Goal: Navigation & Orientation: Find specific page/section

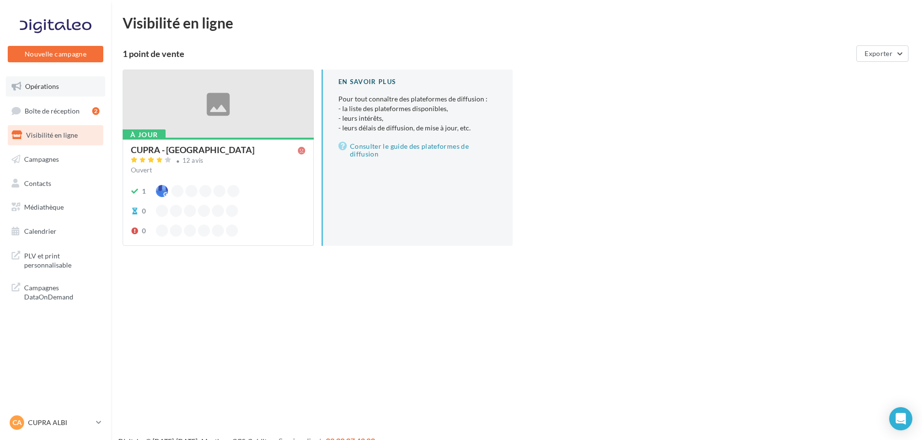
click at [44, 87] on span "Opérations" at bounding box center [42, 86] width 34 height 8
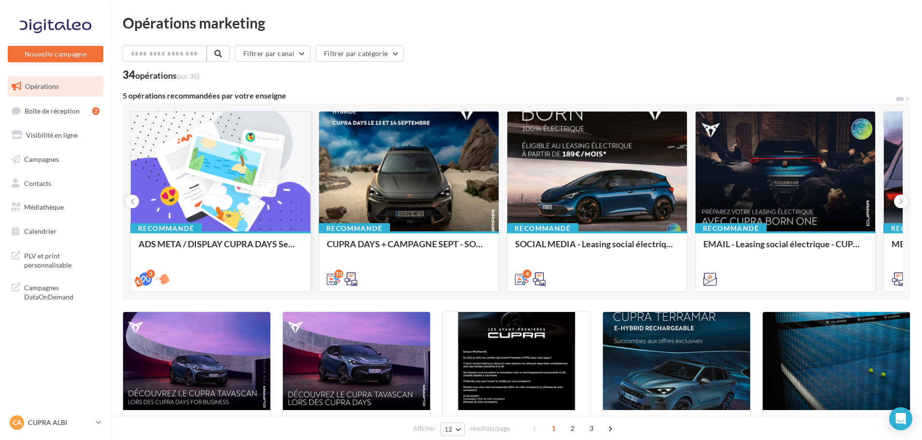
click at [237, 170] on div at bounding box center [221, 172] width 180 height 121
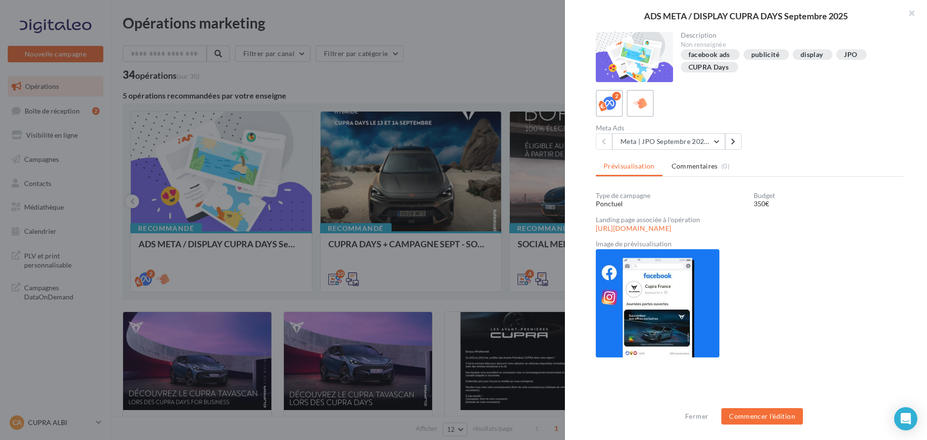
scroll to position [1, 0]
click at [658, 327] on img at bounding box center [658, 302] width 124 height 108
click at [605, 101] on icon at bounding box center [609, 103] width 14 height 14
click at [637, 103] on icon at bounding box center [640, 103] width 14 height 14
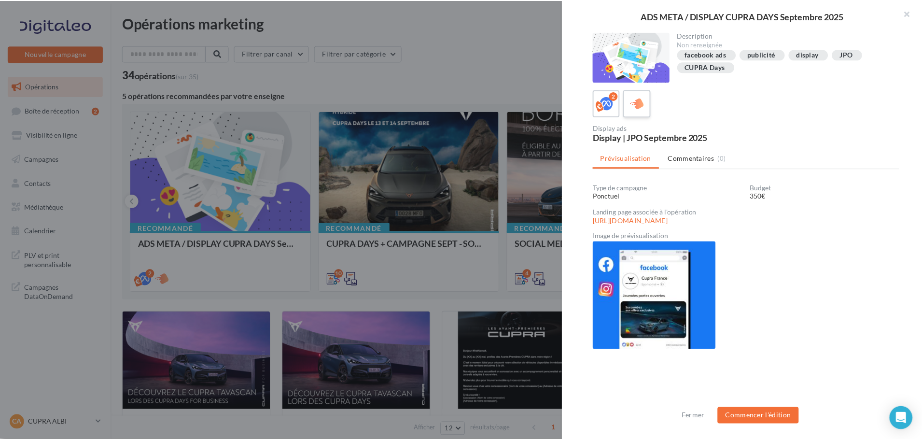
scroll to position [0, 0]
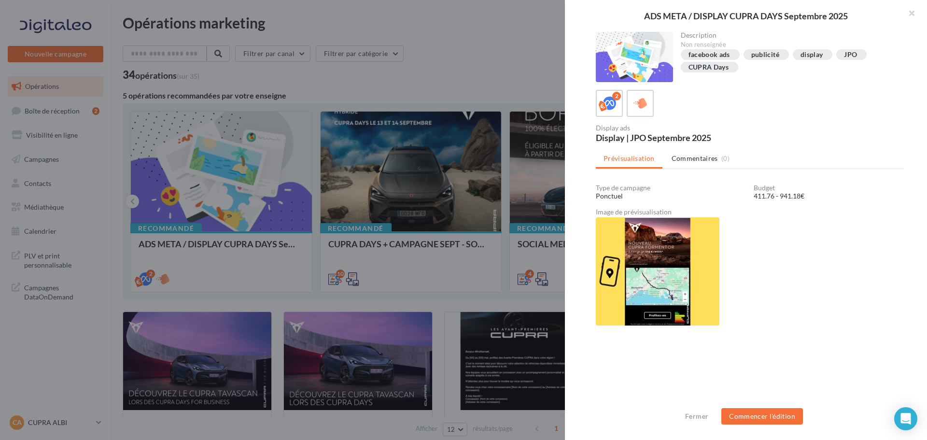
click at [641, 256] on img at bounding box center [658, 271] width 124 height 108
click at [613, 271] on img at bounding box center [658, 271] width 124 height 108
click at [652, 254] on img at bounding box center [658, 271] width 124 height 108
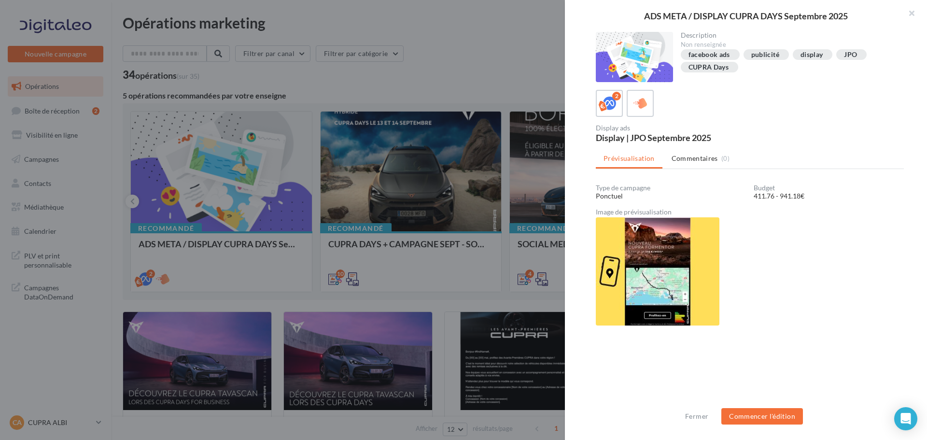
click at [762, 192] on div "411.76 - 941.18€" at bounding box center [828, 196] width 150 height 10
click at [682, 244] on img at bounding box center [658, 271] width 124 height 108
click at [656, 265] on img at bounding box center [658, 271] width 124 height 108
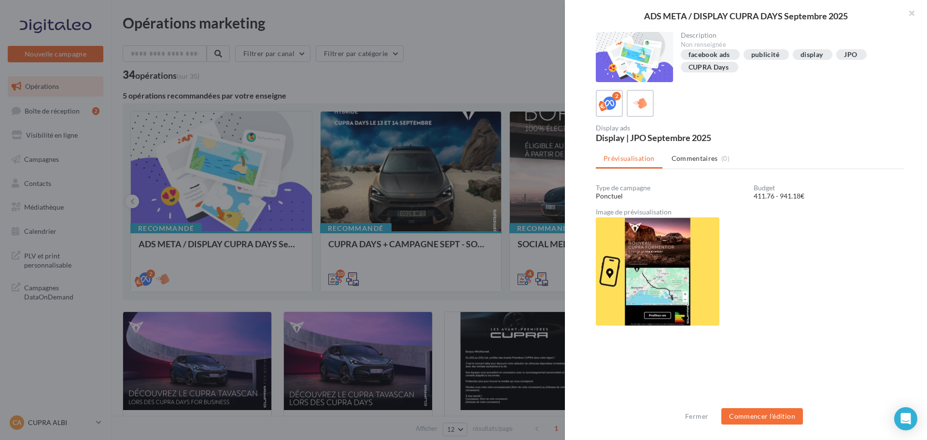
click at [656, 265] on img at bounding box center [658, 271] width 124 height 108
click at [655, 264] on img at bounding box center [658, 271] width 124 height 108
click at [663, 364] on div "Type de campagne Ponctuel Budget 411.76 - 941.18€ Image de prévisualisation" at bounding box center [750, 293] width 308 height 218
click at [910, 11] on button "button" at bounding box center [907, 14] width 39 height 29
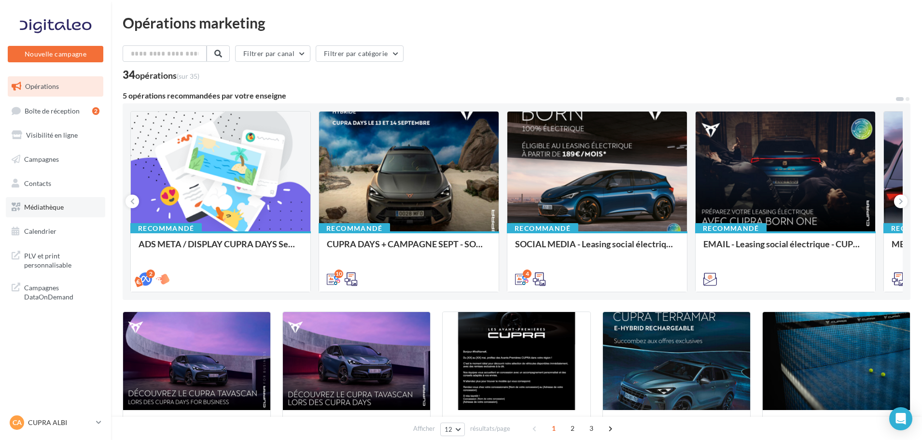
click at [40, 209] on span "Médiathèque" at bounding box center [44, 207] width 40 height 8
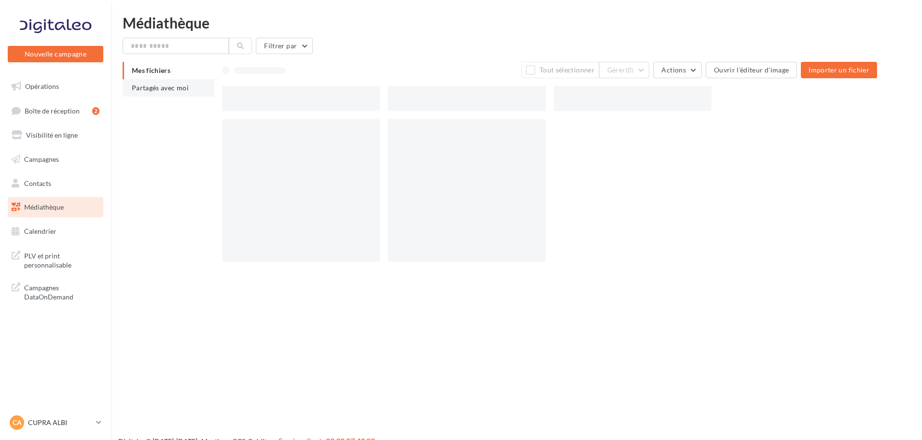
click at [169, 89] on span "Partagés avec moi" at bounding box center [160, 88] width 57 height 8
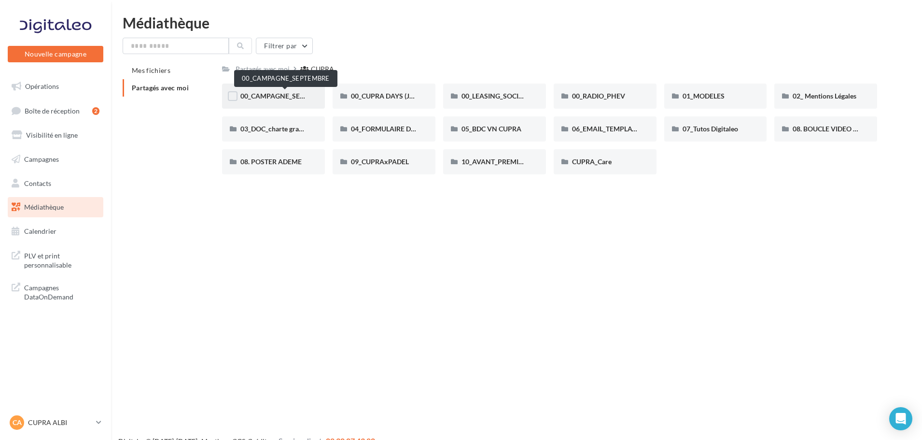
click at [285, 98] on span "00_CAMPAGNE_SEPTEMBRE" at bounding box center [285, 96] width 90 height 8
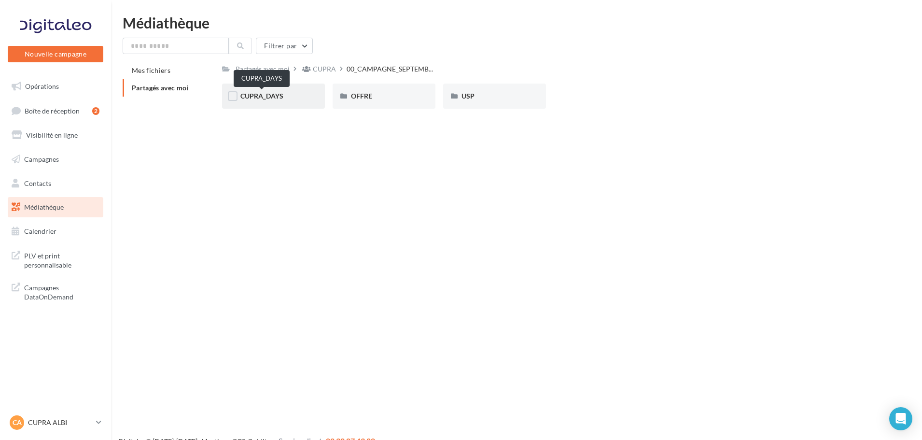
click at [268, 97] on span "CUPRA_DAYS" at bounding box center [261, 96] width 43 height 8
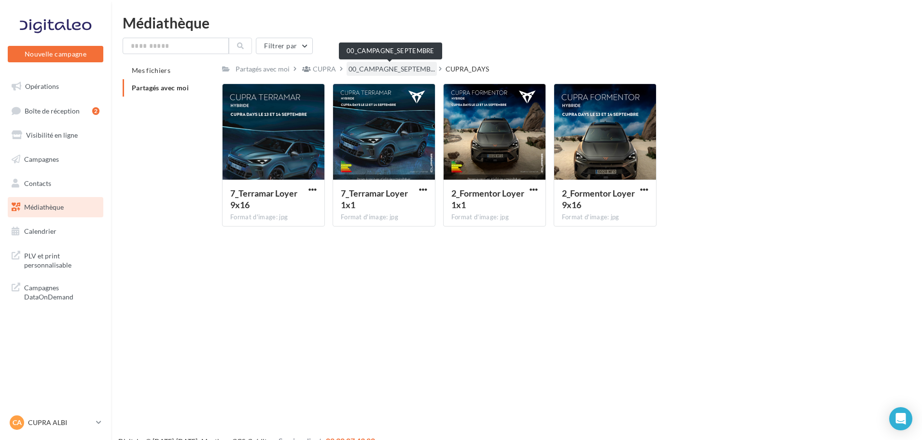
click at [398, 67] on span "00_CAMPAGNE_SEPTEMB..." at bounding box center [391, 69] width 86 height 10
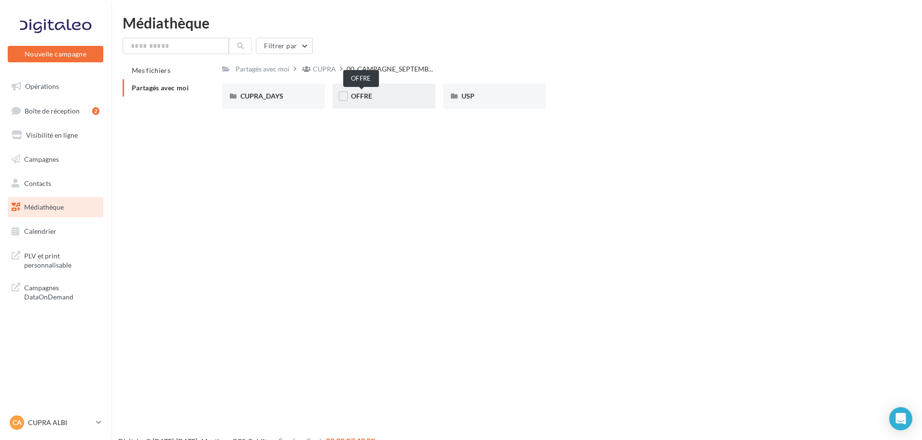
click at [361, 95] on span "OFFRE" at bounding box center [361, 96] width 21 height 8
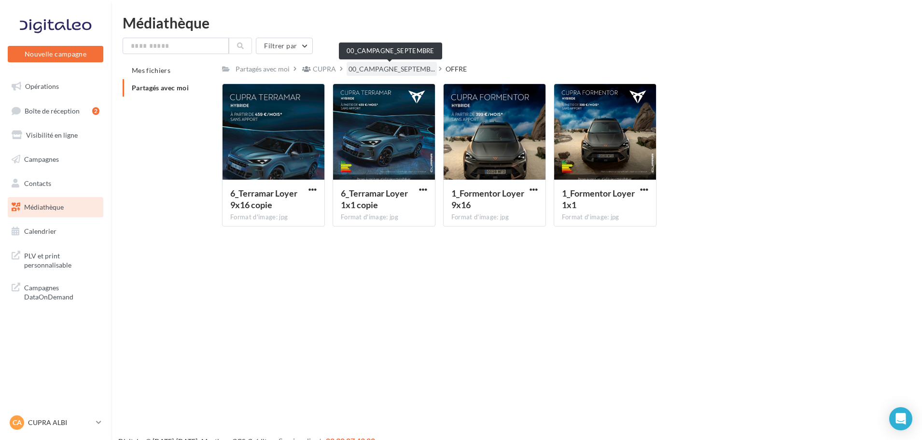
click at [412, 65] on span "00_CAMPAGNE_SEPTEMB..." at bounding box center [391, 69] width 86 height 10
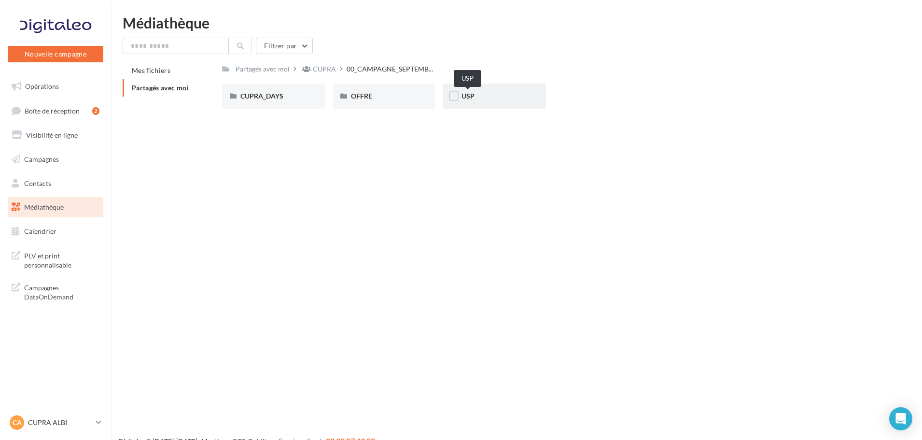
click at [463, 98] on span "USP" at bounding box center [467, 96] width 13 height 8
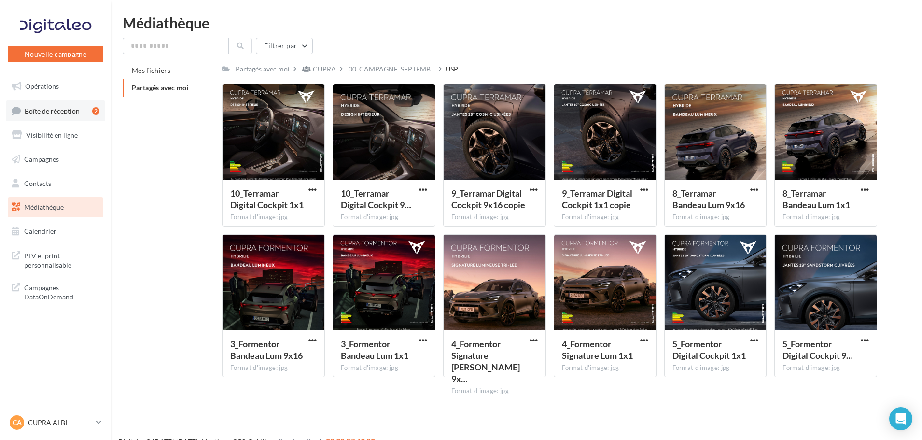
click at [70, 115] on link "Boîte de réception 2" at bounding box center [55, 110] width 99 height 21
